Goal: Task Accomplishment & Management: Manage account settings

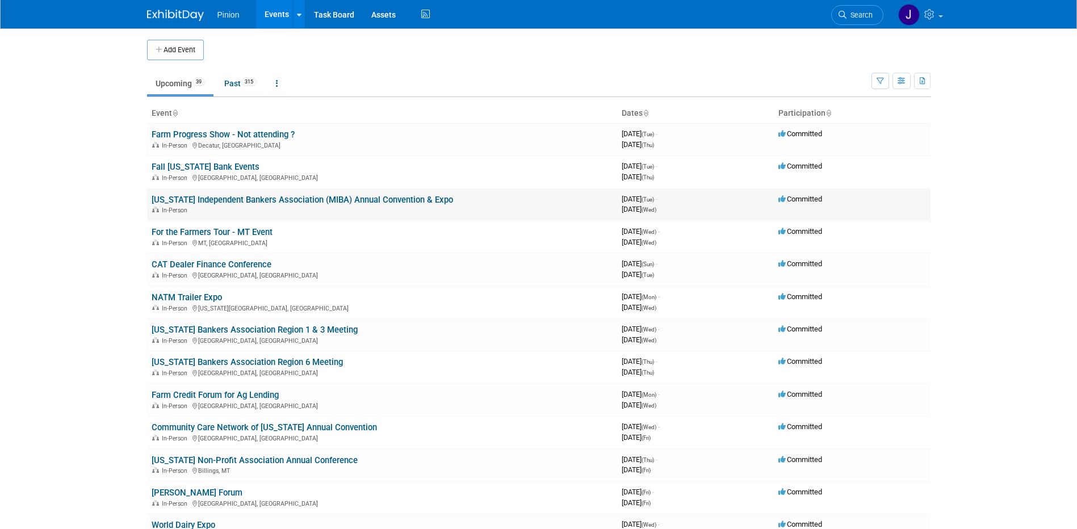
click at [232, 198] on link "[US_STATE] Independent Bankers Association (MIBA) Annual Convention & Expo" at bounding box center [303, 200] width 302 height 10
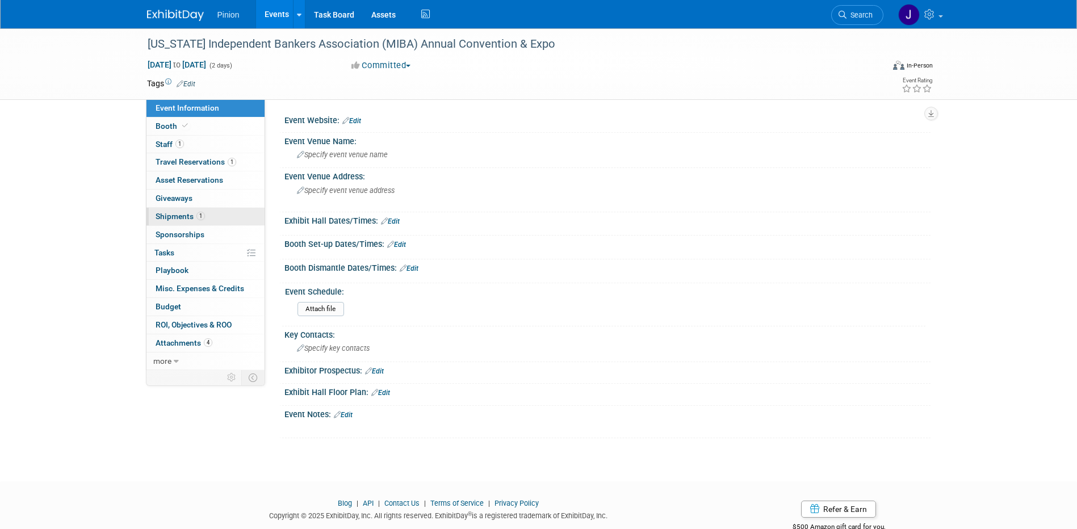
click at [185, 214] on span "Shipments 1" at bounding box center [180, 216] width 49 height 9
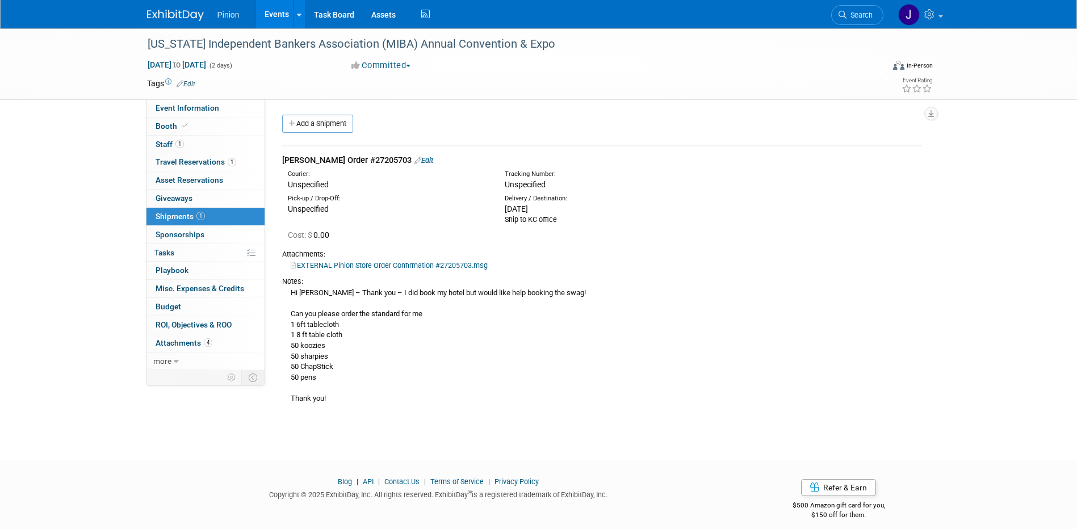
click at [415, 158] on link "Edit" at bounding box center [424, 160] width 19 height 9
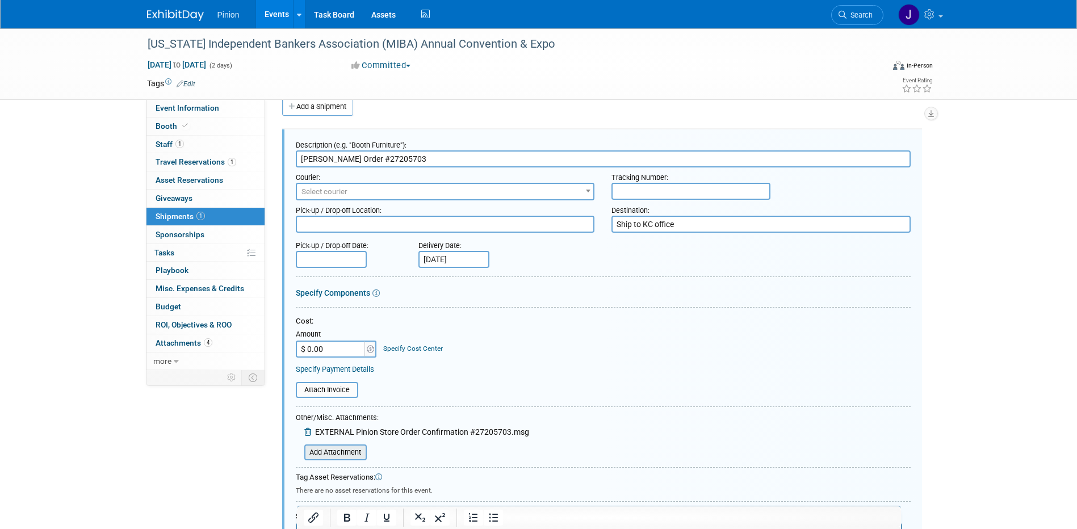
click at [341, 451] on input "file" at bounding box center [298, 453] width 135 height 14
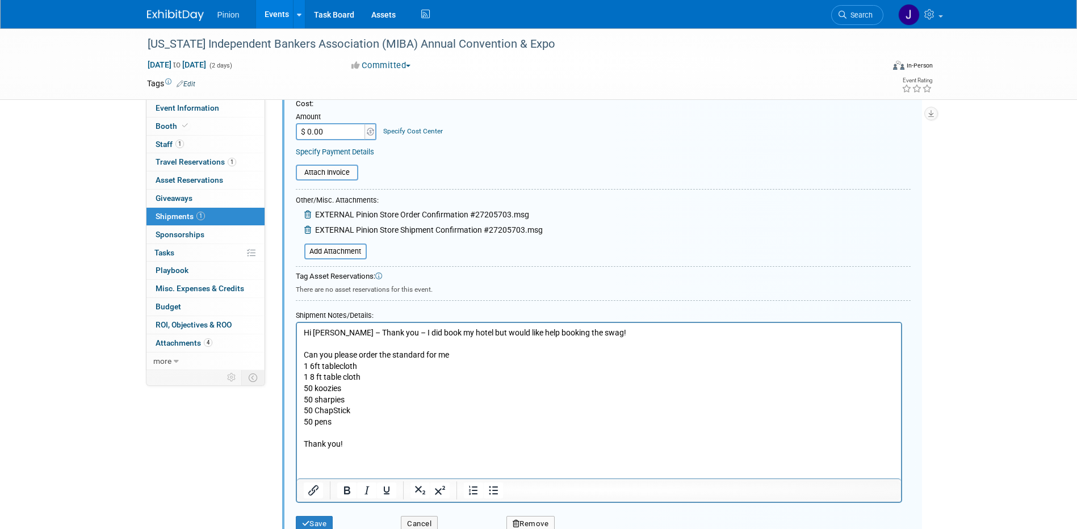
scroll to position [240, 0]
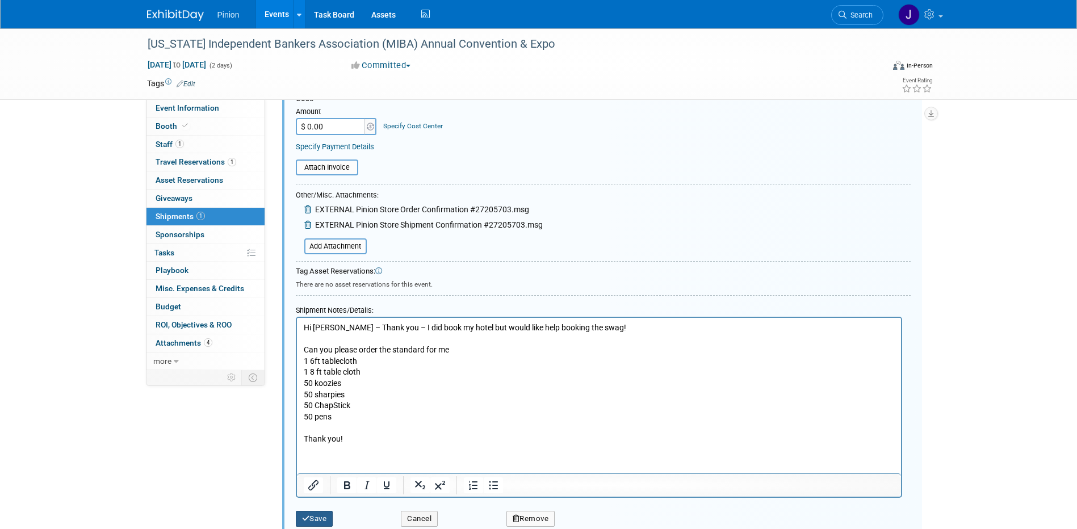
click at [316, 512] on button "Save" at bounding box center [314, 519] width 37 height 16
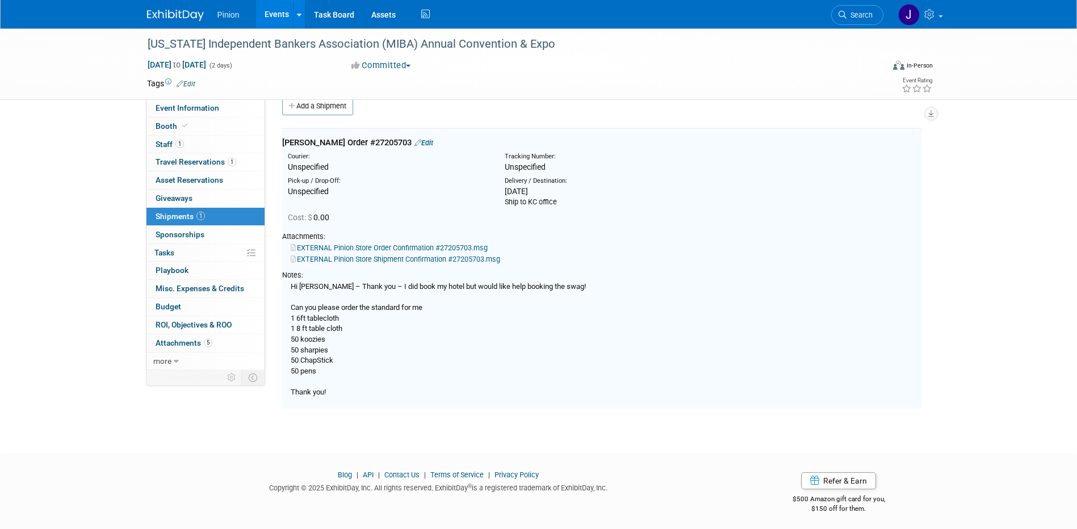
scroll to position [17, 0]
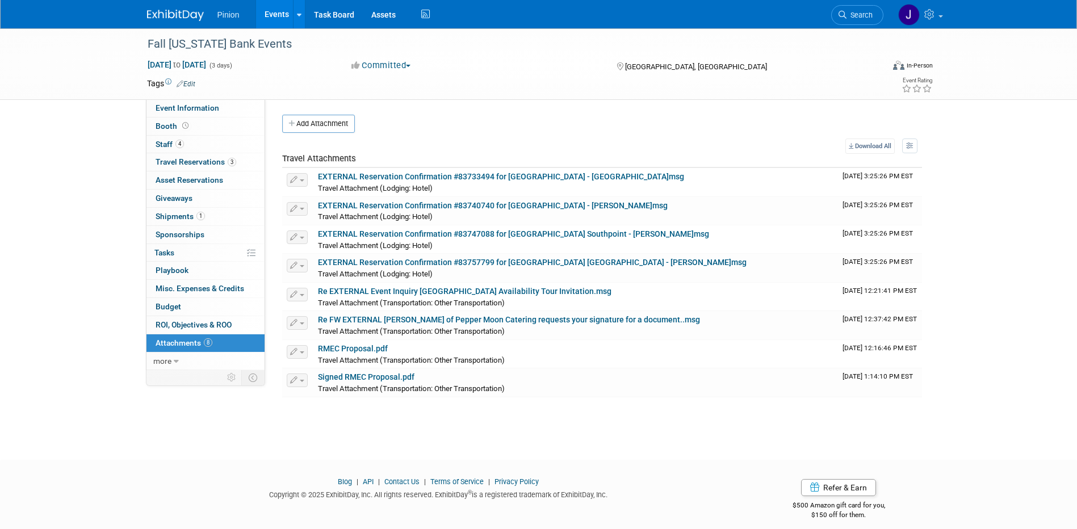
drag, startPoint x: 172, startPoint y: 11, endPoint x: 174, endPoint y: 24, distance: 13.3
click at [172, 11] on img at bounding box center [175, 15] width 57 height 11
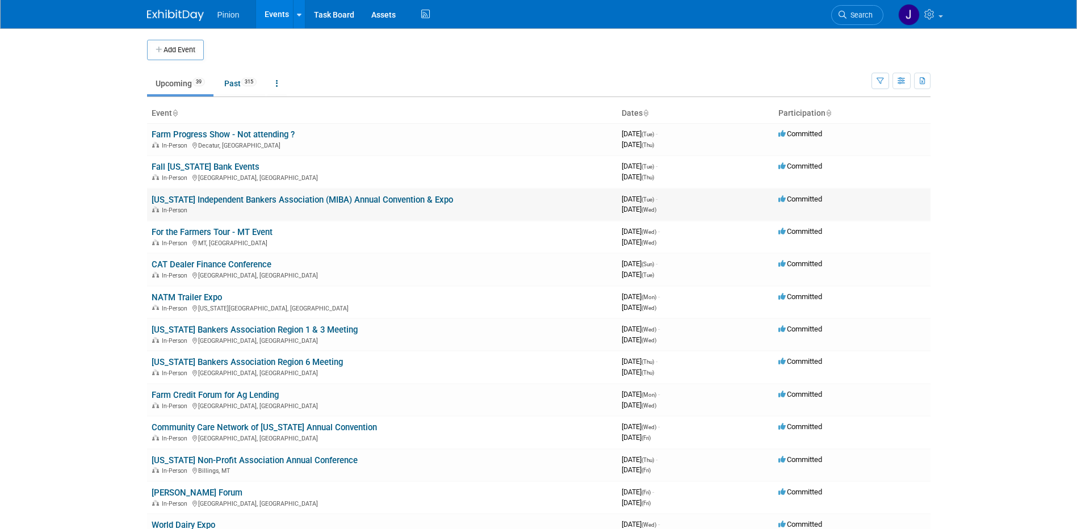
click at [216, 197] on link "[US_STATE] Independent Bankers Association (MIBA) Annual Convention & Expo" at bounding box center [303, 200] width 302 height 10
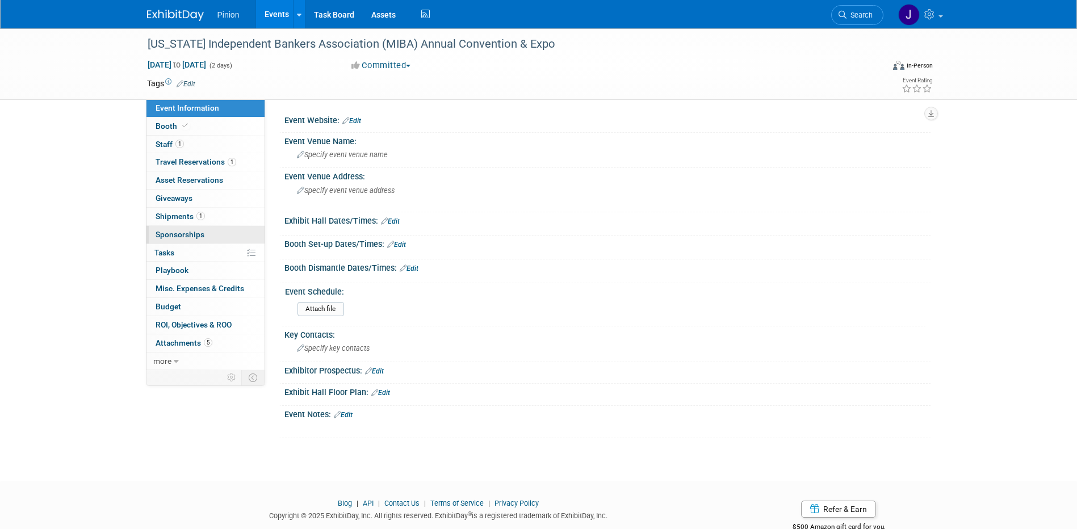
click at [194, 232] on span "Sponsorships 0" at bounding box center [180, 234] width 49 height 9
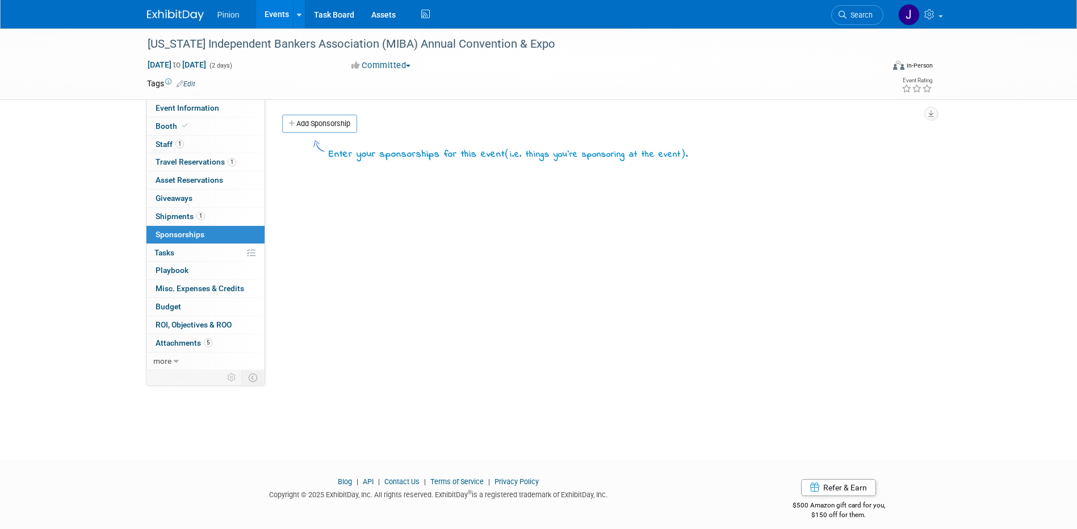
click at [300, 128] on link "Add Sponsorship" at bounding box center [319, 124] width 75 height 18
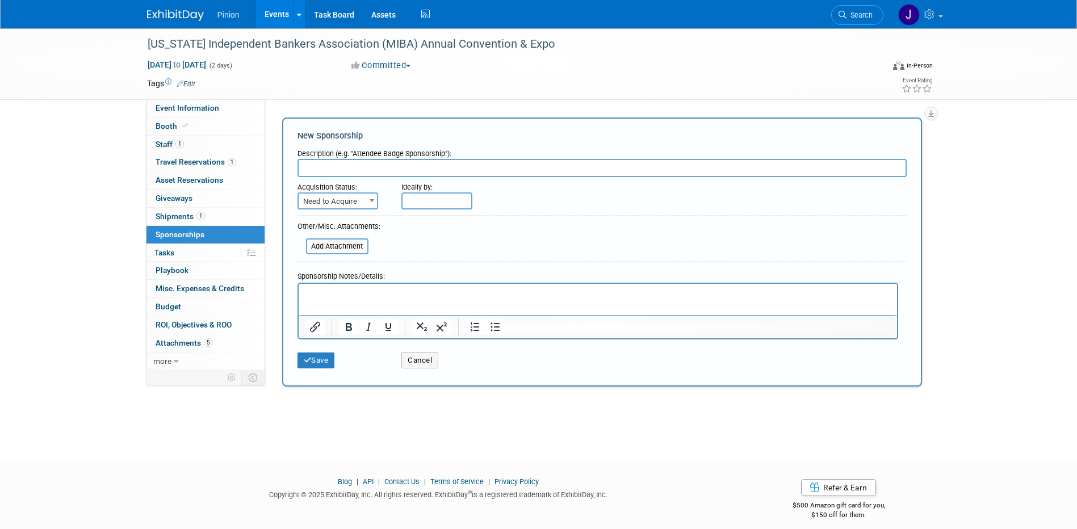
click at [344, 204] on span "Need to Acquire" at bounding box center [338, 202] width 78 height 16
select select "2"
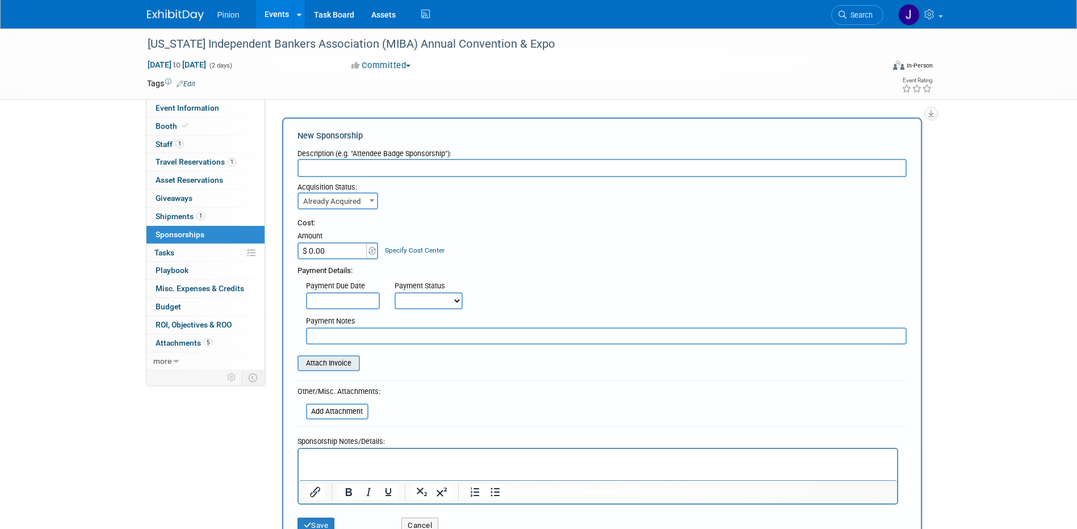
click at [346, 365] on input "file" at bounding box center [291, 364] width 135 height 14
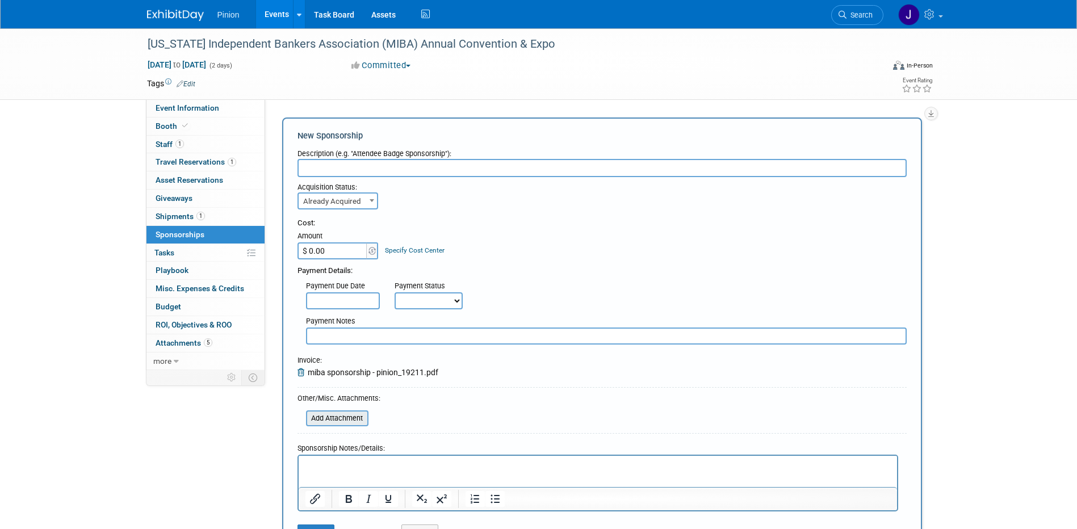
click at [350, 423] on input "file" at bounding box center [299, 419] width 135 height 14
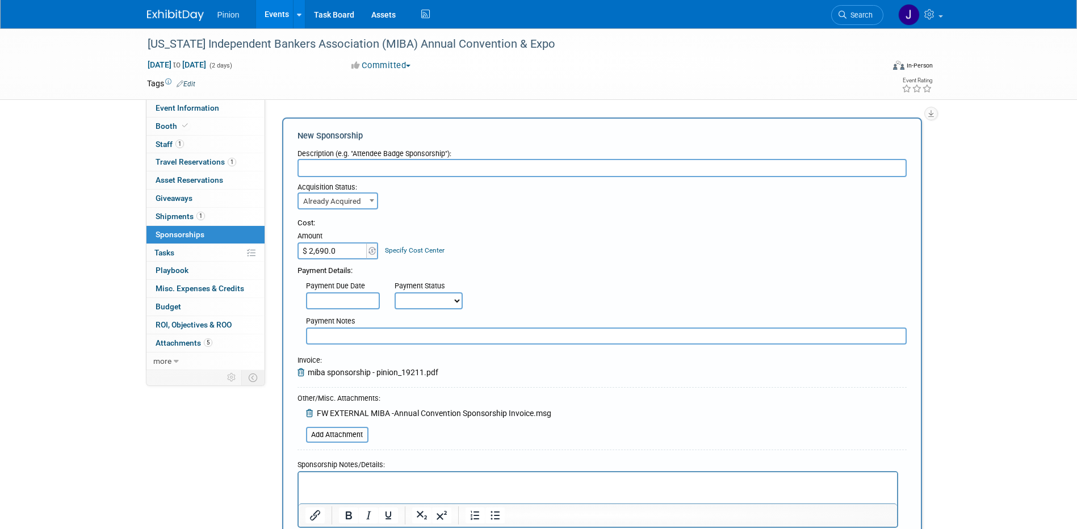
type input "$ 2,690.00"
click at [348, 165] on input "text" at bounding box center [602, 168] width 609 height 18
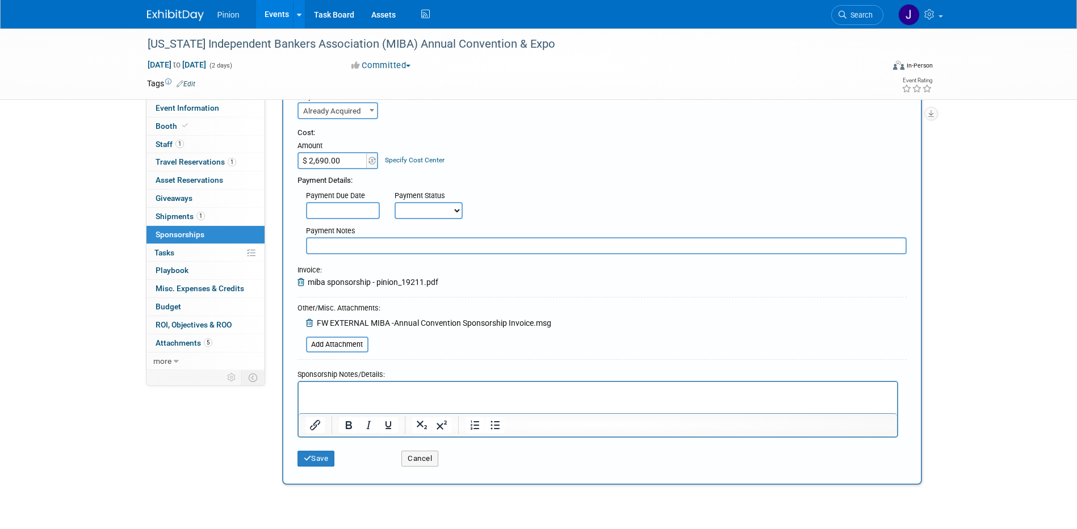
scroll to position [125, 0]
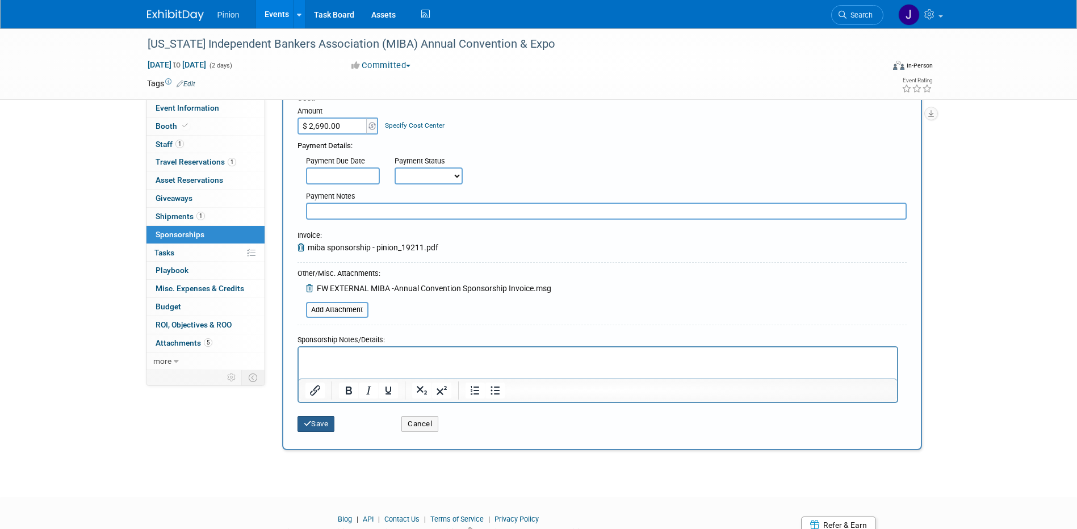
type input "Bottled water sponsorship"
click at [325, 430] on button "Save" at bounding box center [316, 424] width 37 height 16
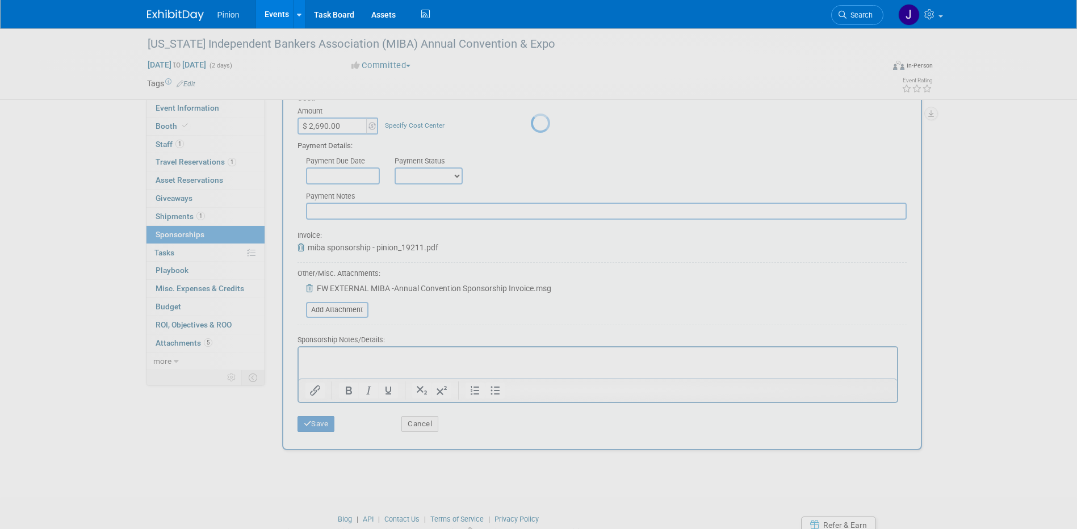
scroll to position [10, 0]
